Goal: Transaction & Acquisition: Download file/media

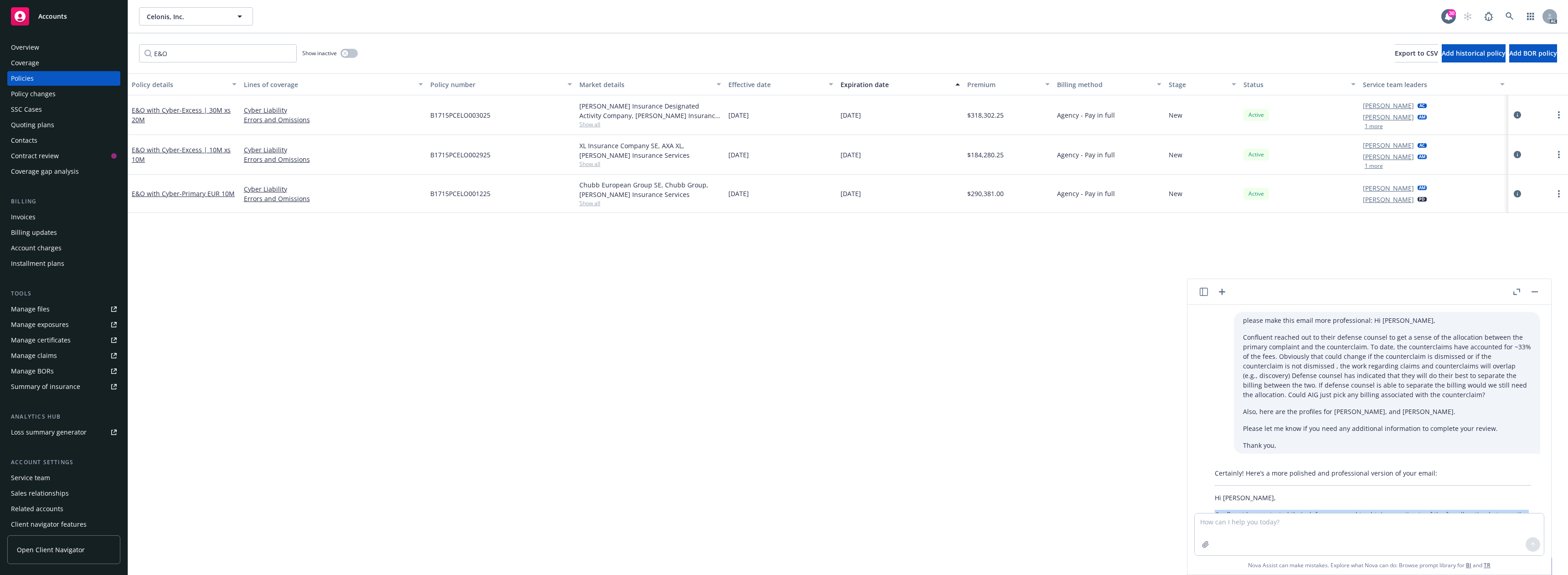
scroll to position [152, 0]
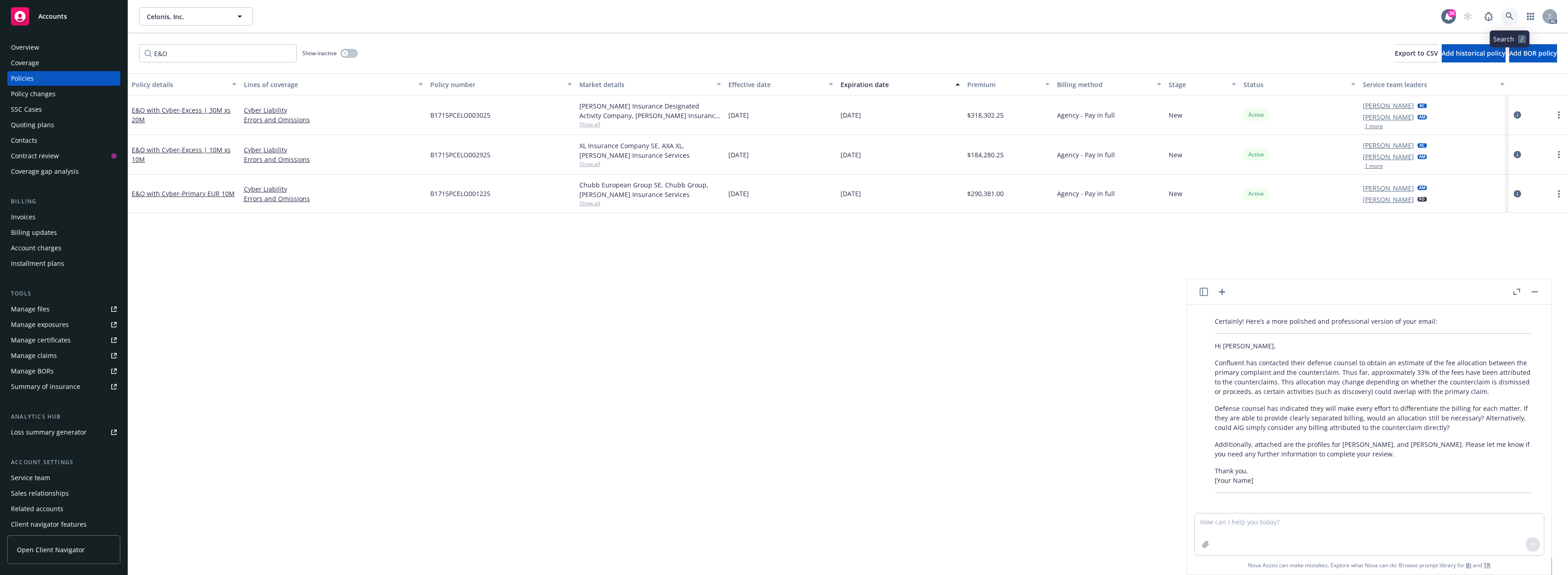
click at [1510, 16] on icon at bounding box center [1509, 16] width 8 height 8
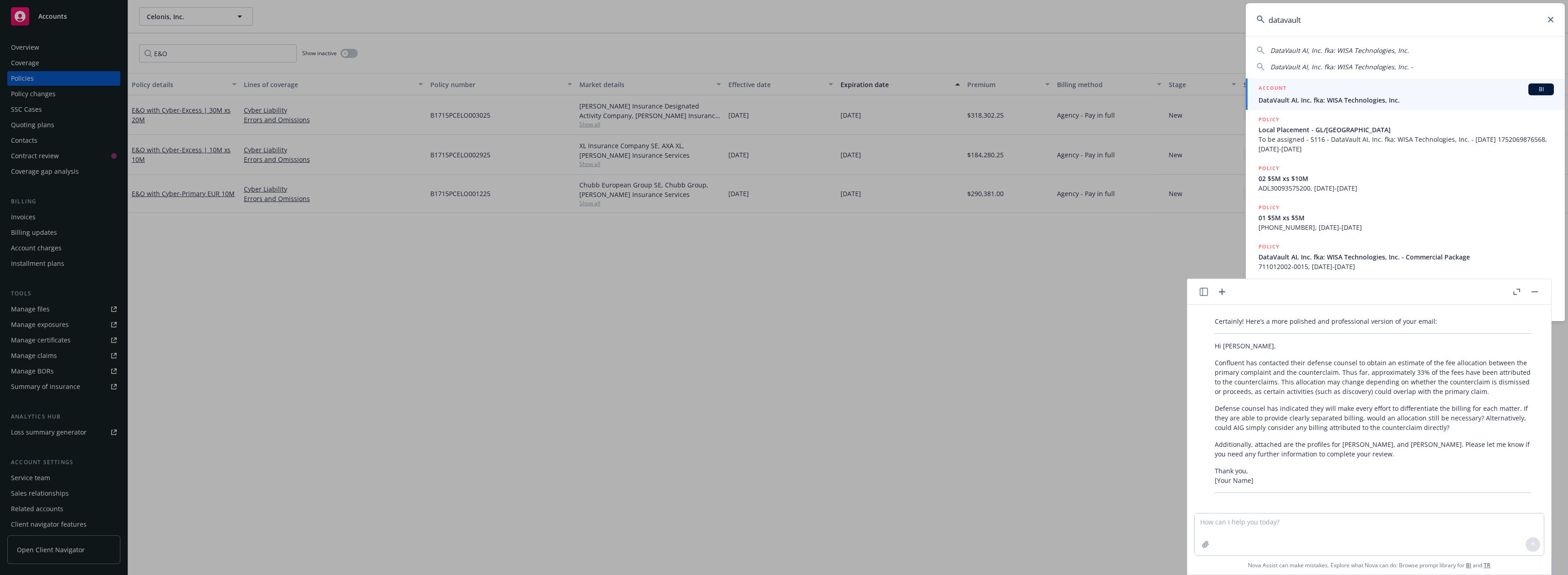
type input "datavault"
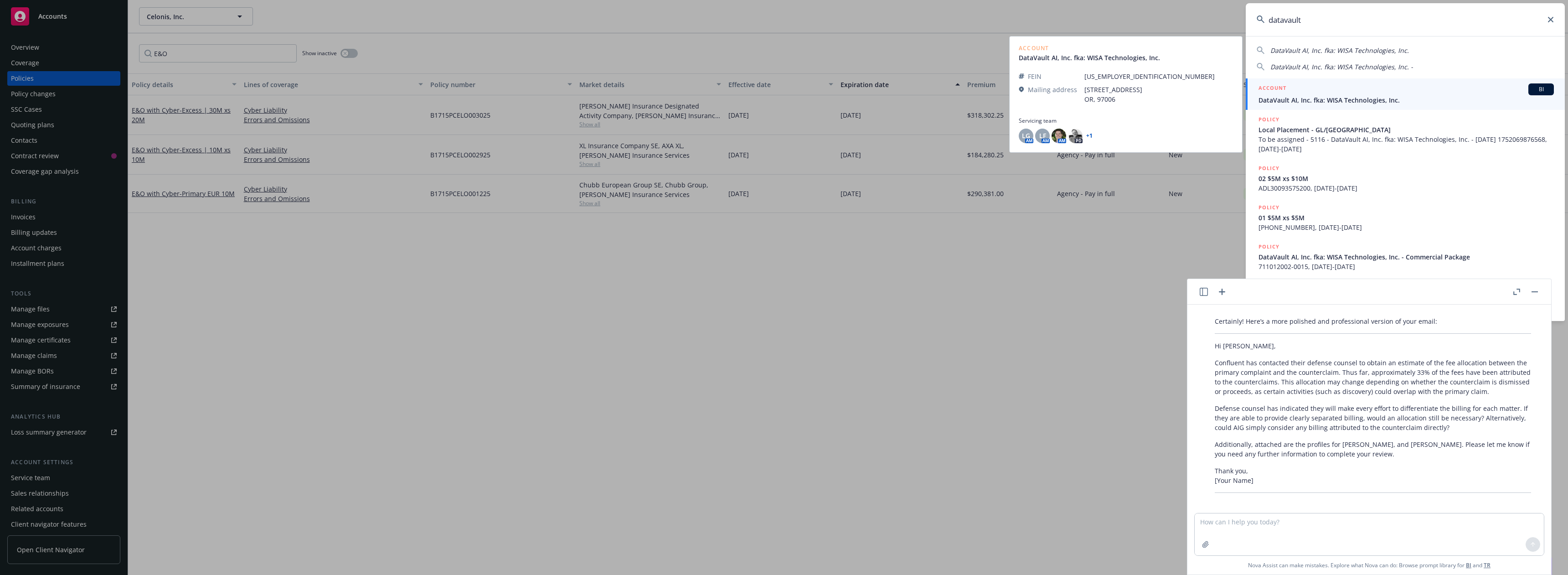
click at [1309, 99] on span "DataVault AI, Inc. fka: WISA Technologies, Inc." at bounding box center [1406, 99] width 295 height 9
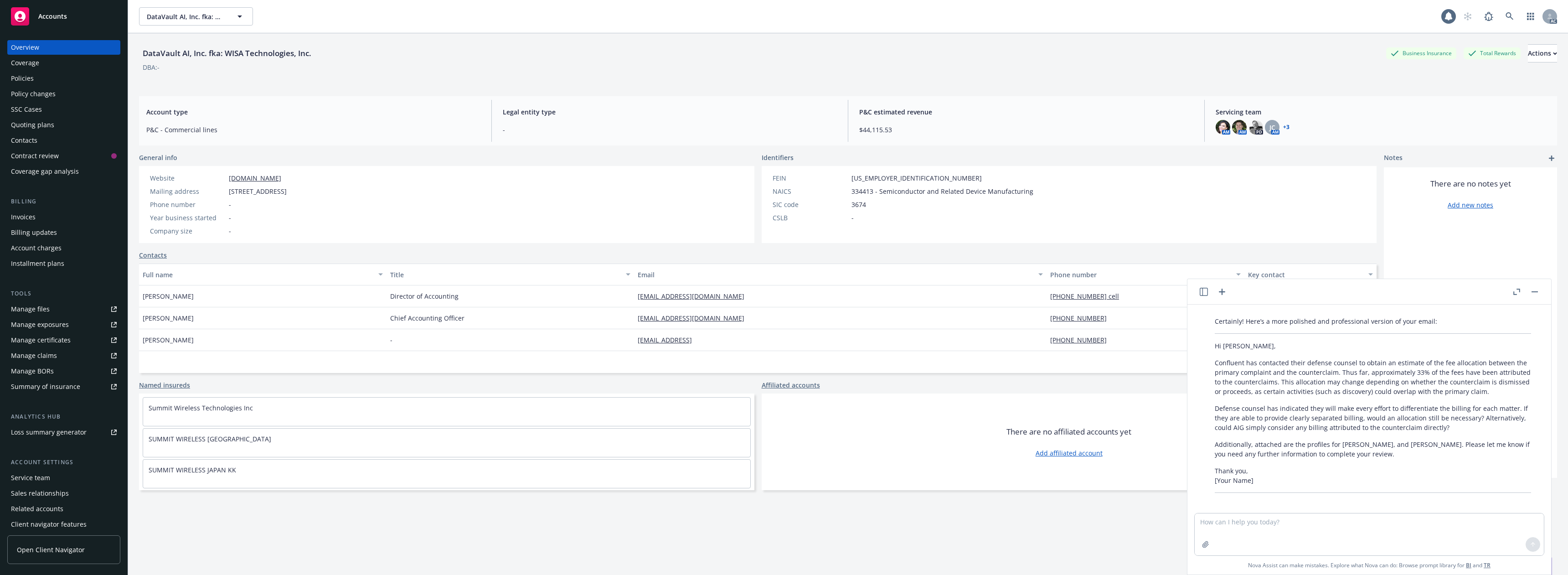
click at [54, 81] on div "Policies" at bounding box center [63, 78] width 106 height 14
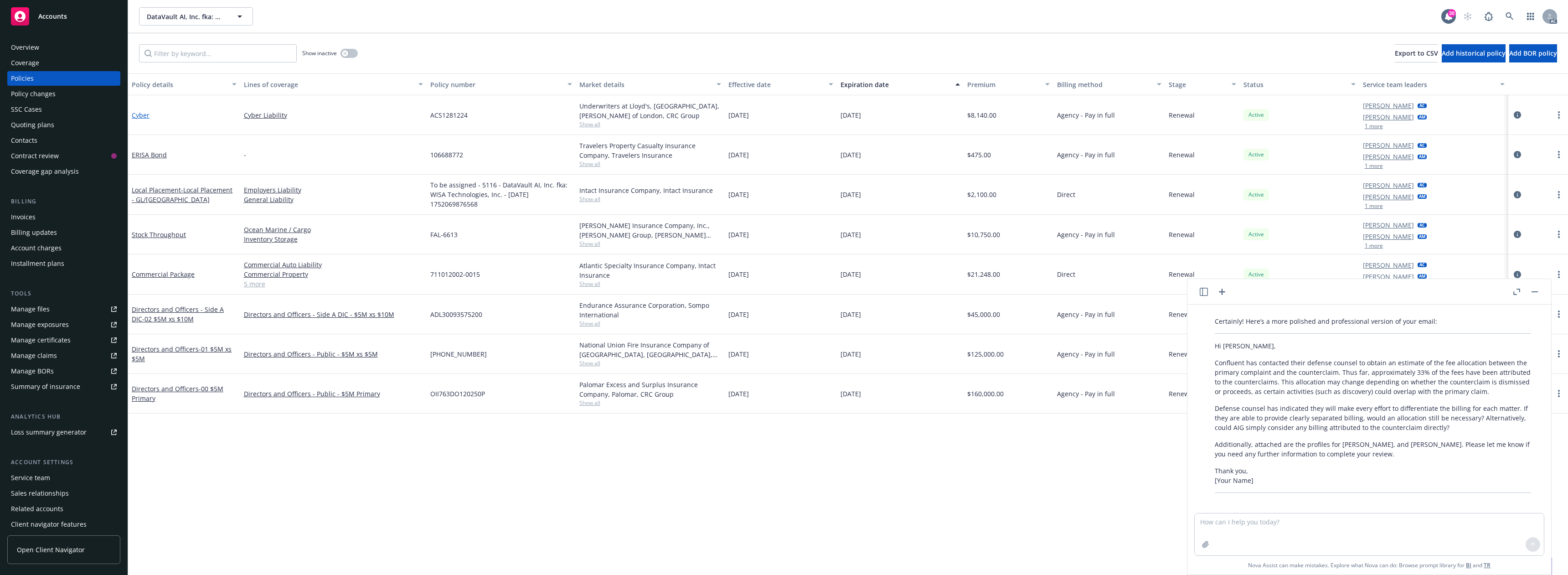
click at [142, 117] on link "Cyber" at bounding box center [141, 115] width 18 height 9
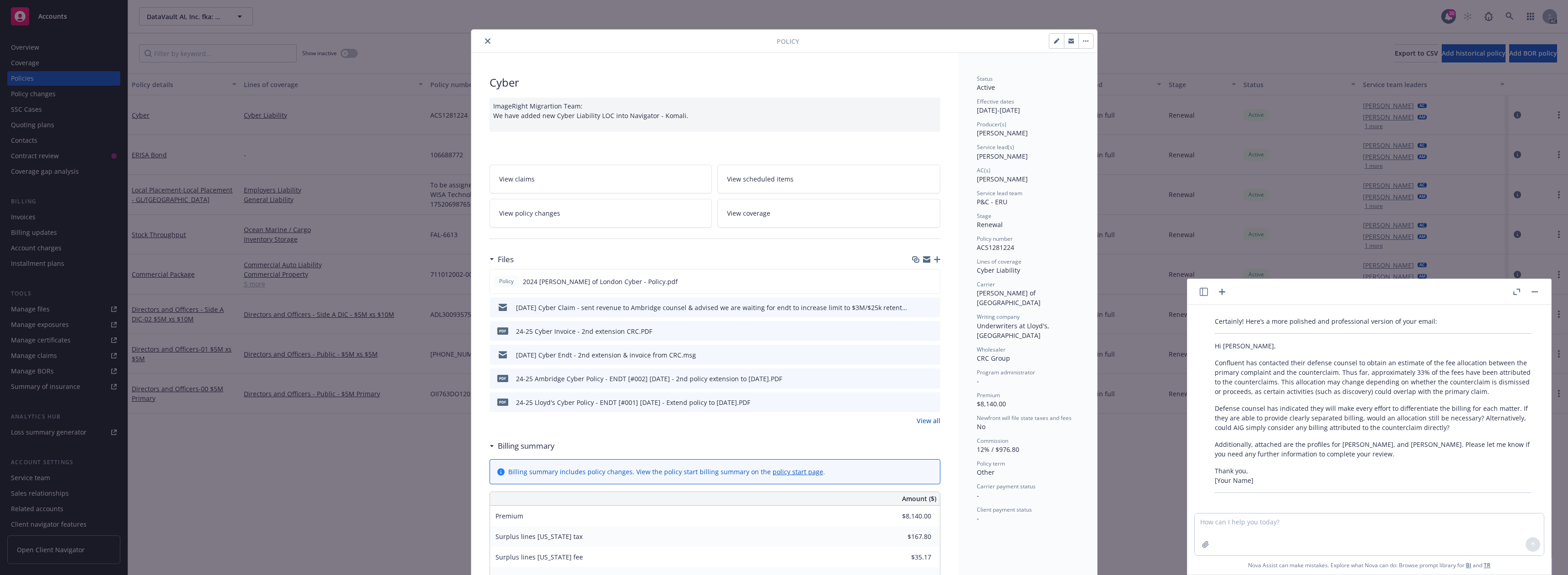
click at [913, 307] on icon "download file" at bounding box center [917, 307] width 8 height 8
click at [914, 331] on icon "download file" at bounding box center [916, 330] width 6 height 6
click at [916, 378] on icon "download file" at bounding box center [917, 379] width 8 height 8
